Goal: Task Accomplishment & Management: Use online tool/utility

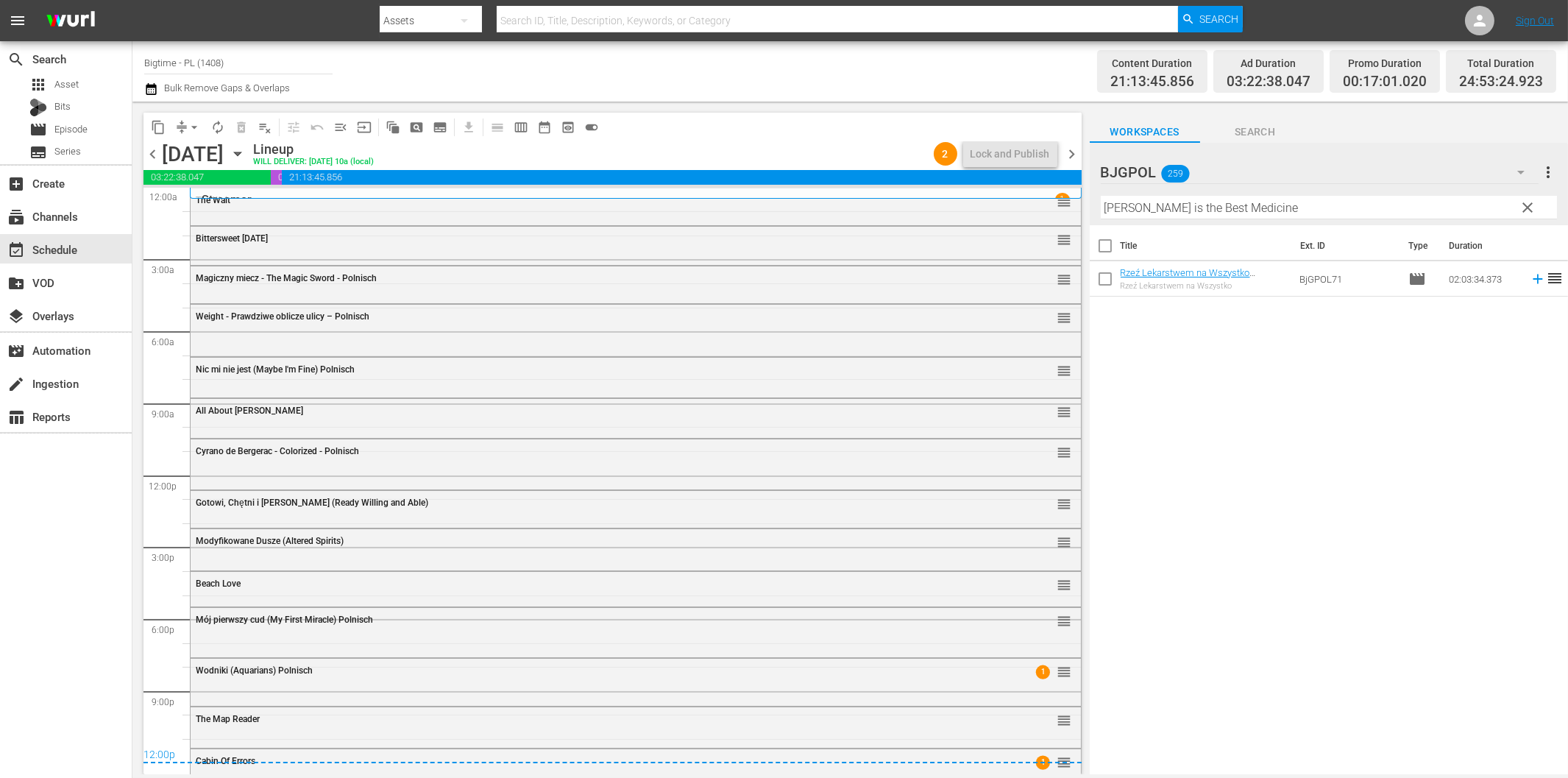
click at [1224, 517] on div "Title Ext. ID Type Duration Rzeź Lekarstwem na Wszystko ([PERSON_NAME] is the B…" at bounding box center [1329, 500] width 478 height 551
click at [1072, 145] on span "chevron_right" at bounding box center [1073, 154] width 18 height 18
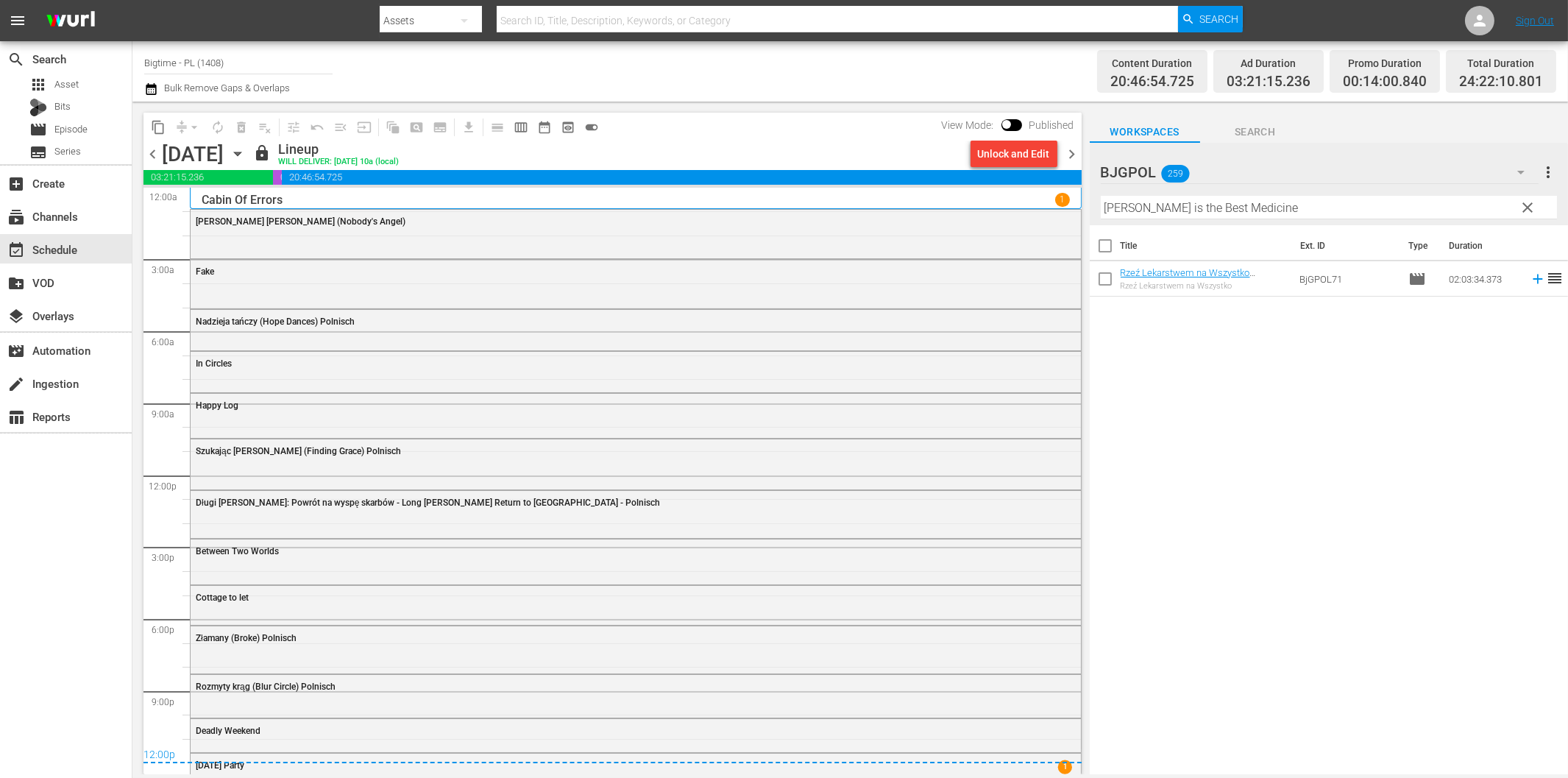
click at [149, 153] on span "chevron_left" at bounding box center [152, 154] width 18 height 18
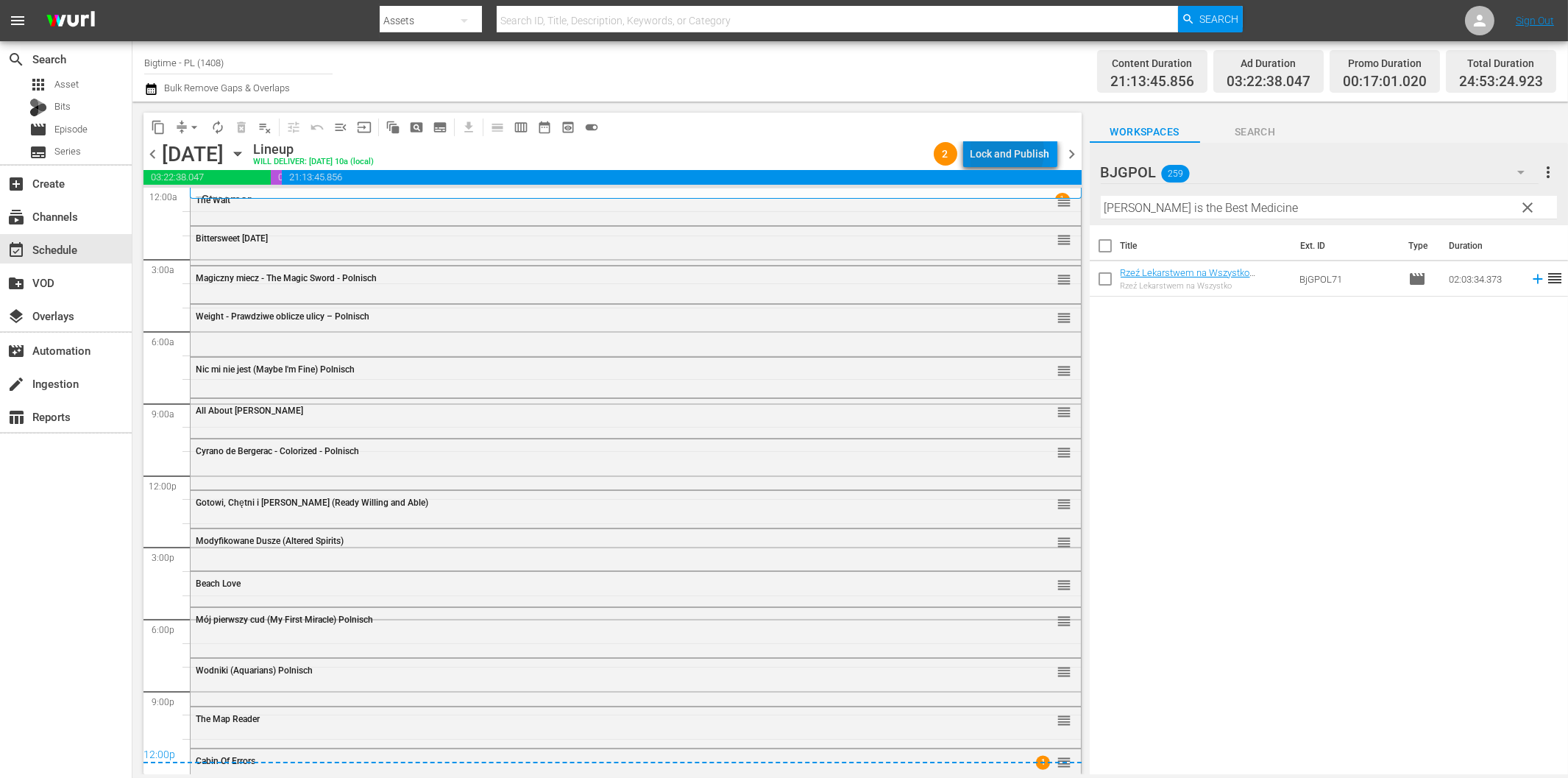
click at [1004, 152] on div "Lock and Publish" at bounding box center [1011, 154] width 80 height 27
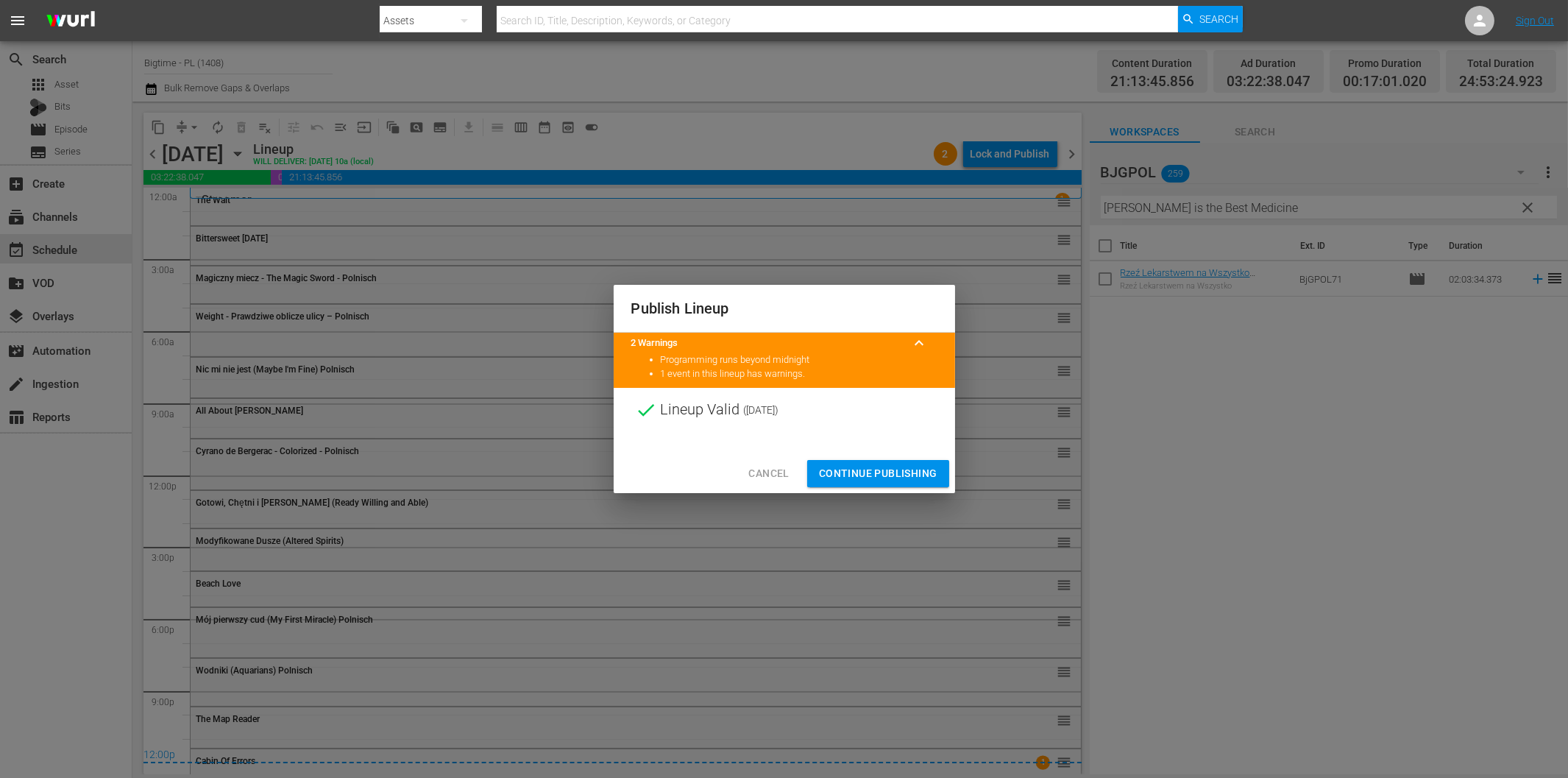
click at [900, 475] on span "Continue Publishing" at bounding box center [878, 474] width 118 height 18
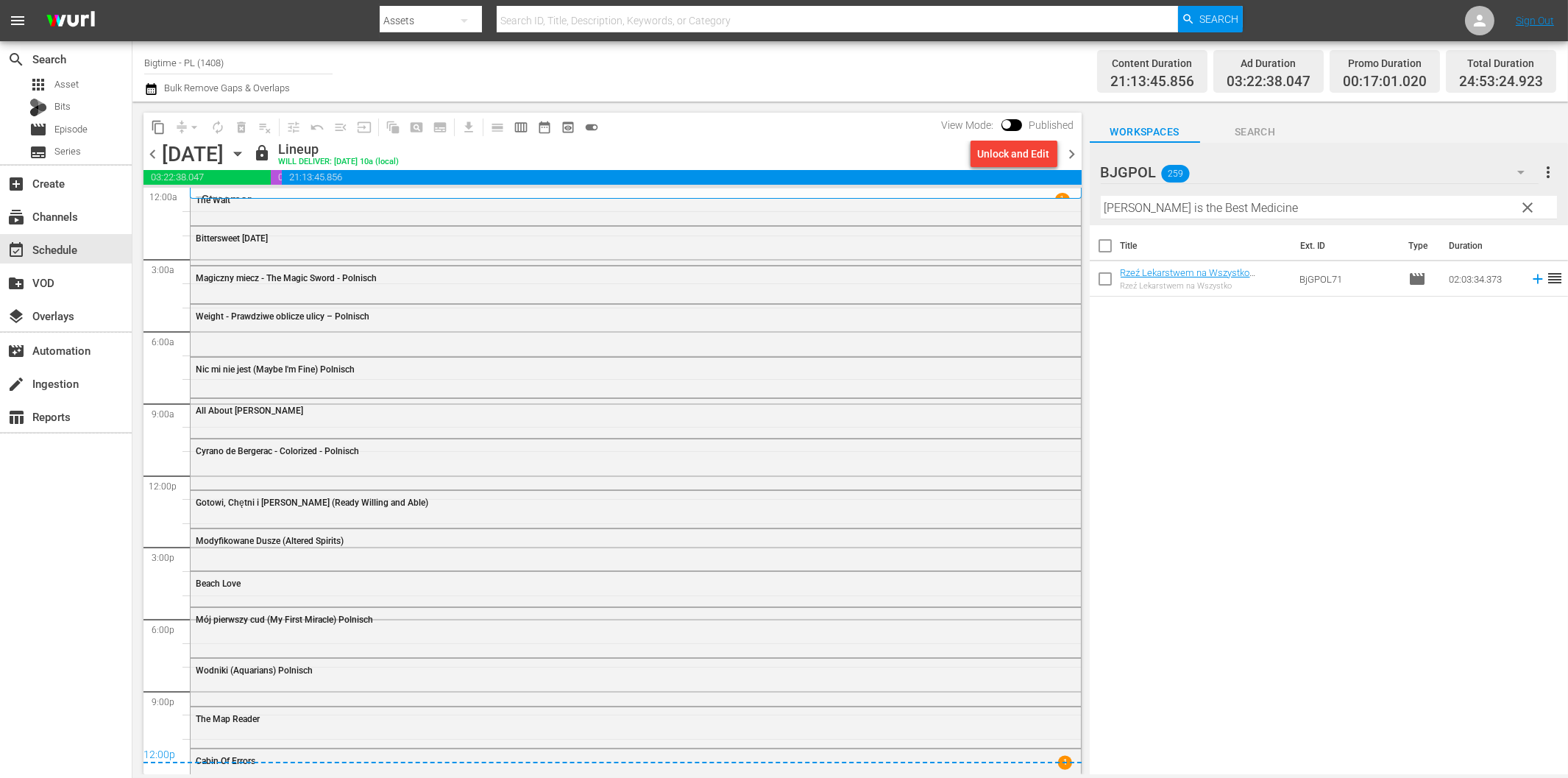
click at [246, 157] on icon "button" at bounding box center [238, 154] width 17 height 17
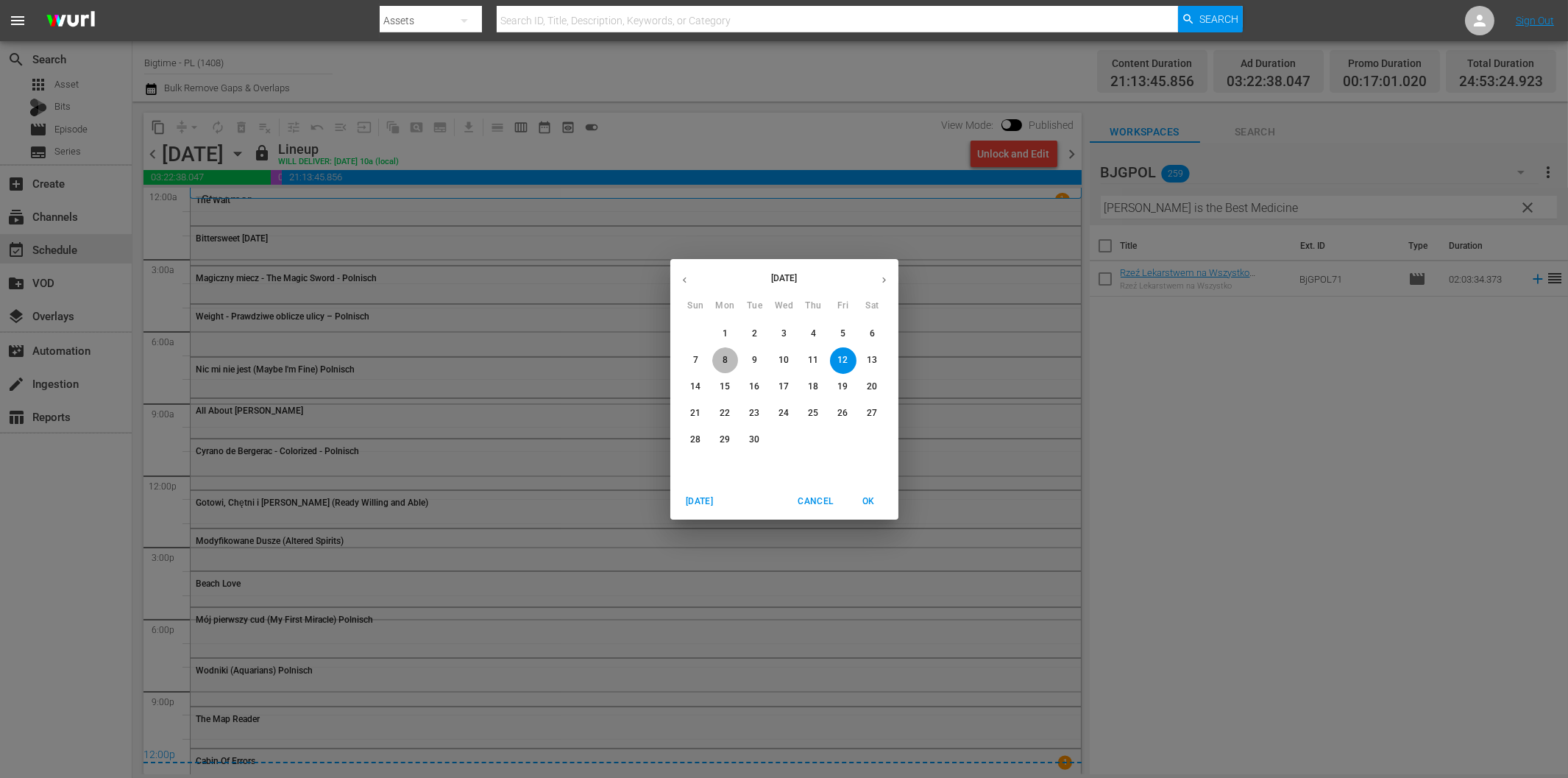
click at [725, 365] on p "8" at bounding box center [725, 360] width 5 height 12
